Goal: Check status: Check status

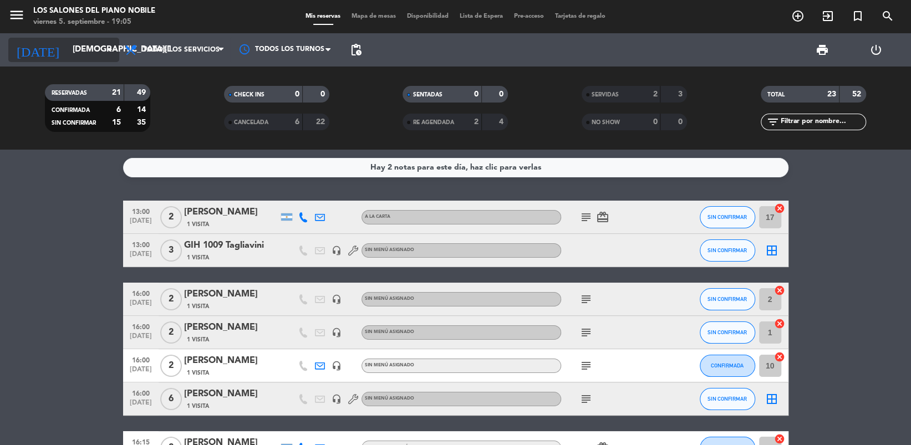
click at [67, 47] on input "[DEMOGRAPHIC_DATA][DATE]" at bounding box center [121, 49] width 109 height 21
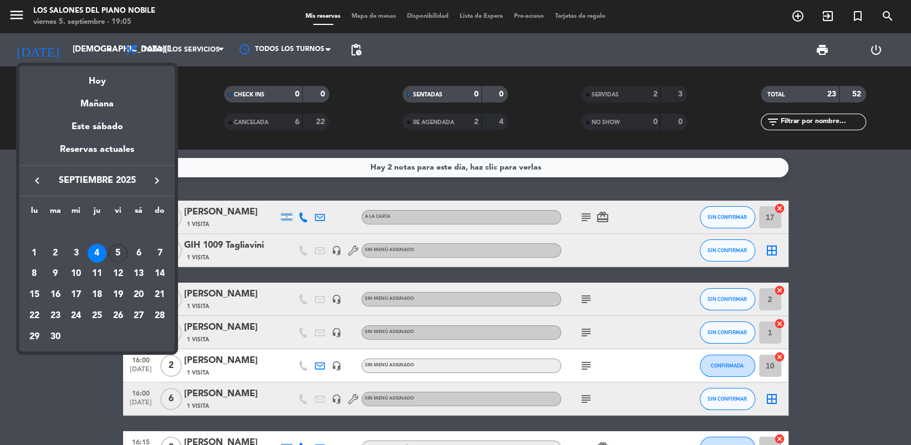
click at [115, 249] on div "5" at bounding box center [118, 253] width 19 height 19
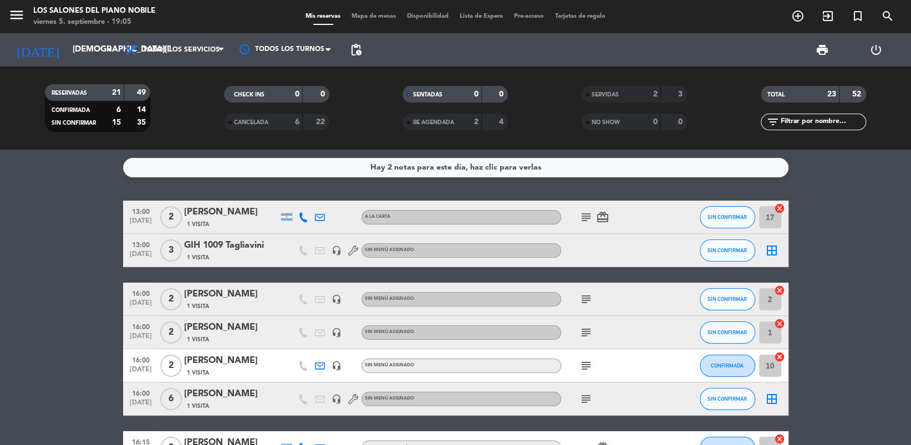
type input "[DATE]"
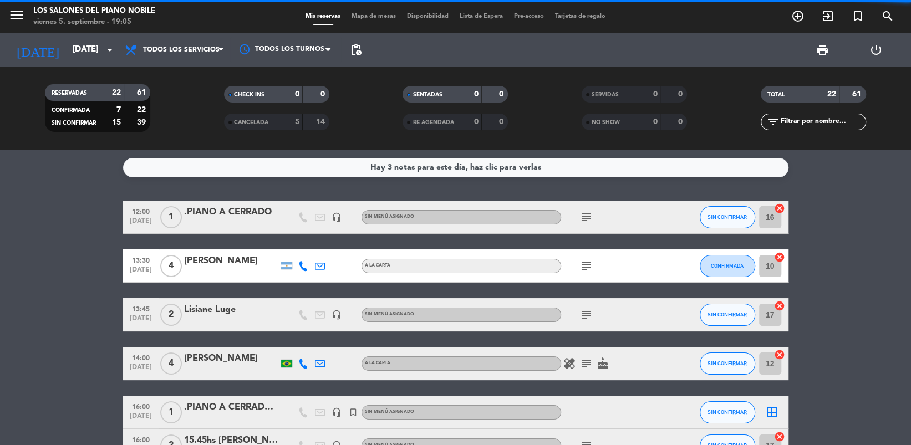
click at [197, 41] on span "Todos los servicios" at bounding box center [174, 50] width 111 height 24
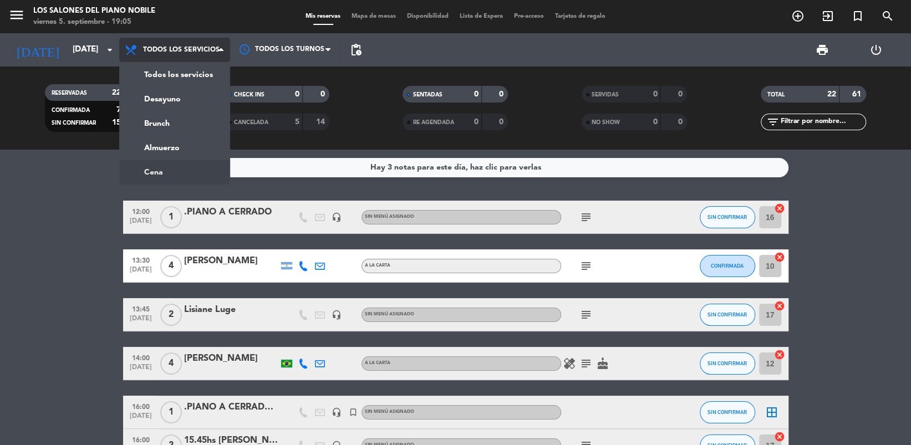
click at [178, 164] on ng-component "menu Los Salones del Piano Nobile viernes 5. septiembre - 19:05 Mis reservas Ma…" at bounding box center [455, 222] width 911 height 445
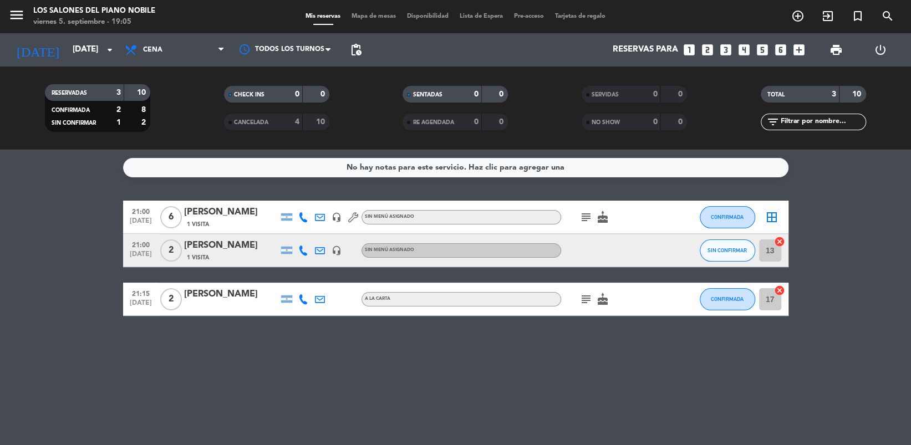
click at [56, 207] on bookings-row "21:00 [DATE] 6 [PERSON_NAME] 1 Visita headset_mic Sin menú asignado subject cak…" at bounding box center [455, 258] width 911 height 115
click at [581, 219] on icon "subject" at bounding box center [585, 217] width 13 height 13
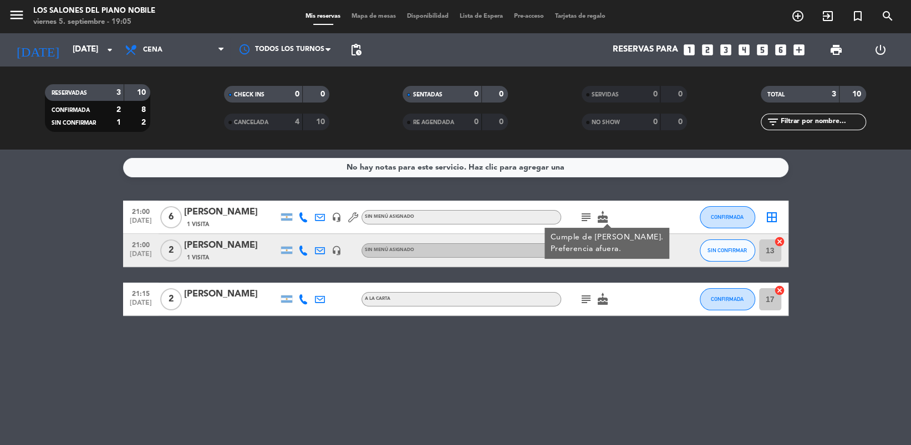
click at [587, 301] on icon "subject" at bounding box center [585, 299] width 13 height 13
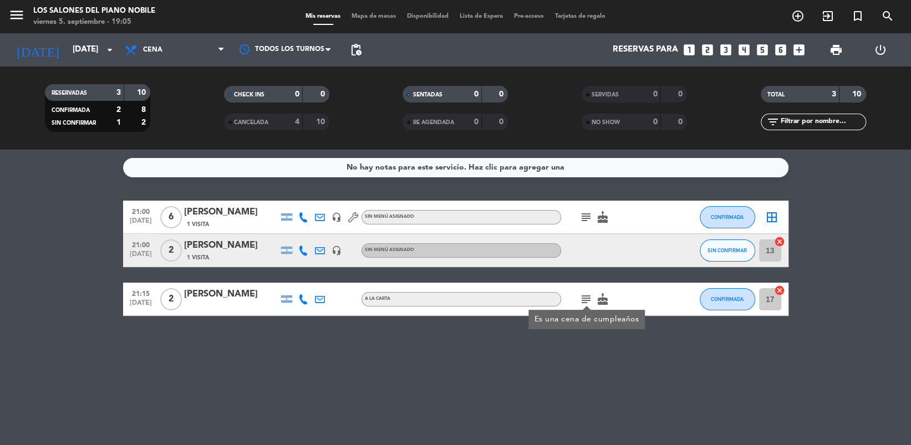
click at [495, 378] on div "No hay notas para este servicio. Haz clic para agregar una 21:00 [DATE] 6 [PERS…" at bounding box center [455, 297] width 911 height 295
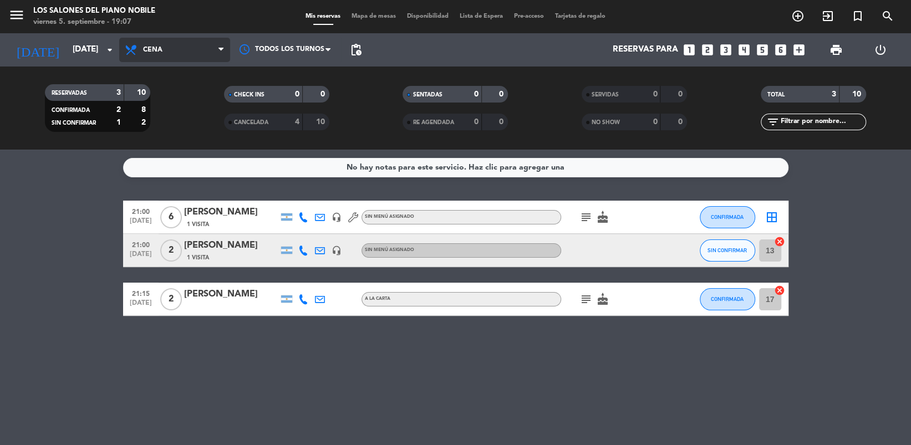
click at [195, 46] on span "Cena" at bounding box center [174, 50] width 111 height 24
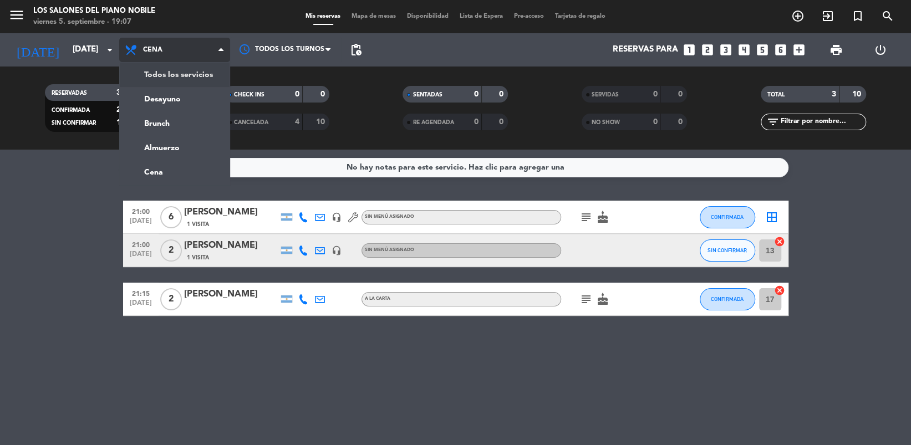
click at [193, 69] on div "menu Los Salones del Piano Nobile viernes 5. septiembre - 19:07 Mis reservas Ma…" at bounding box center [455, 75] width 911 height 150
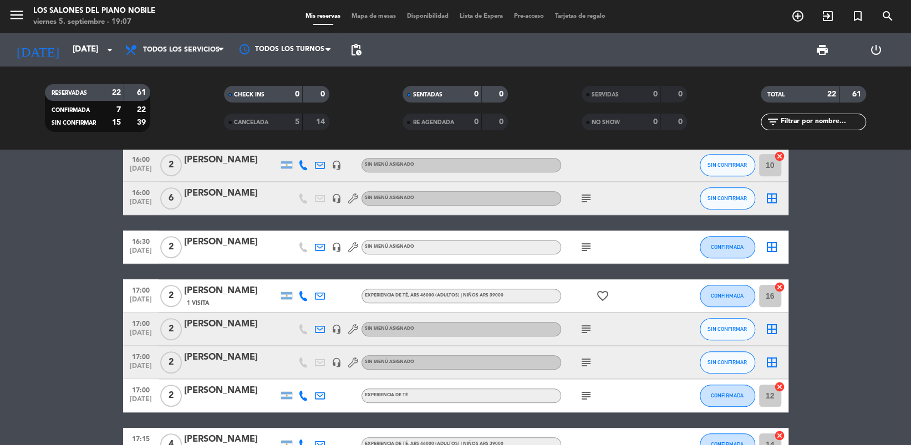
scroll to position [443, 0]
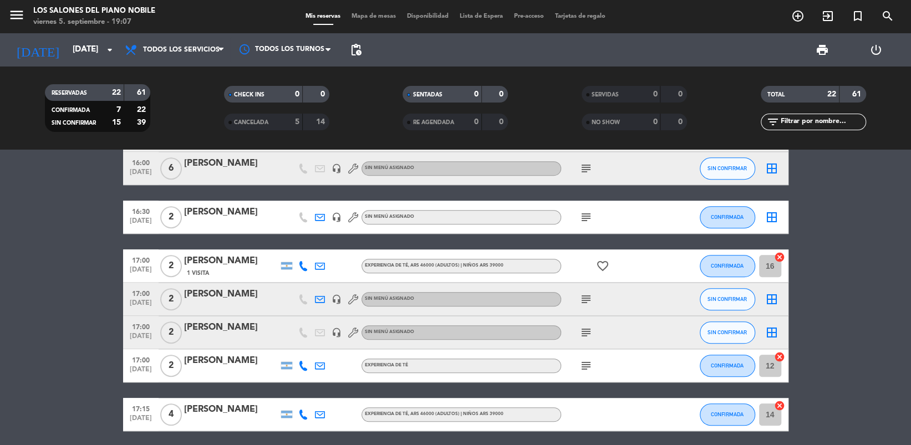
click at [584, 336] on icon "subject" at bounding box center [585, 332] width 13 height 13
